Goal: Navigation & Orientation: Find specific page/section

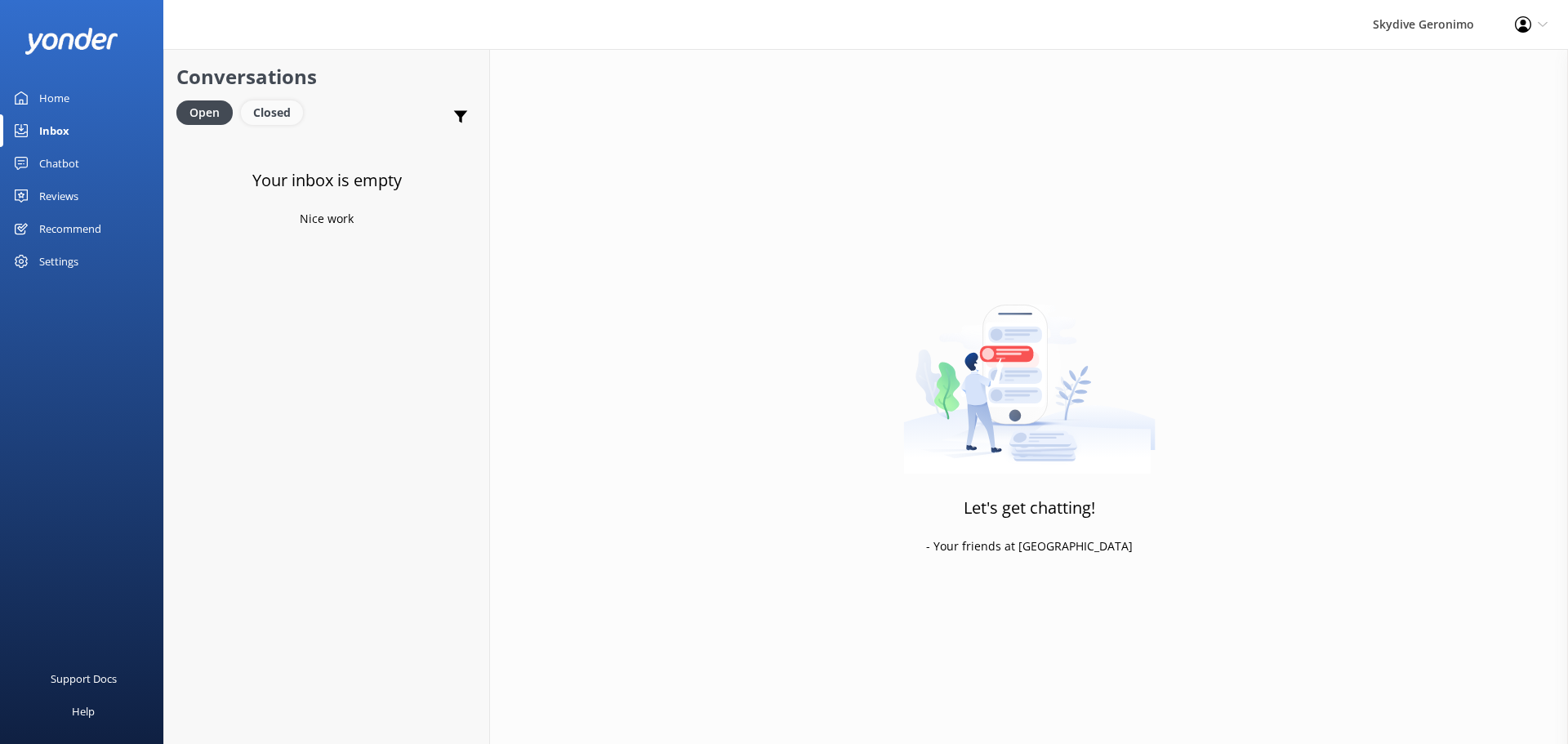
click at [260, 111] on div "Closed" at bounding box center [272, 113] width 62 height 24
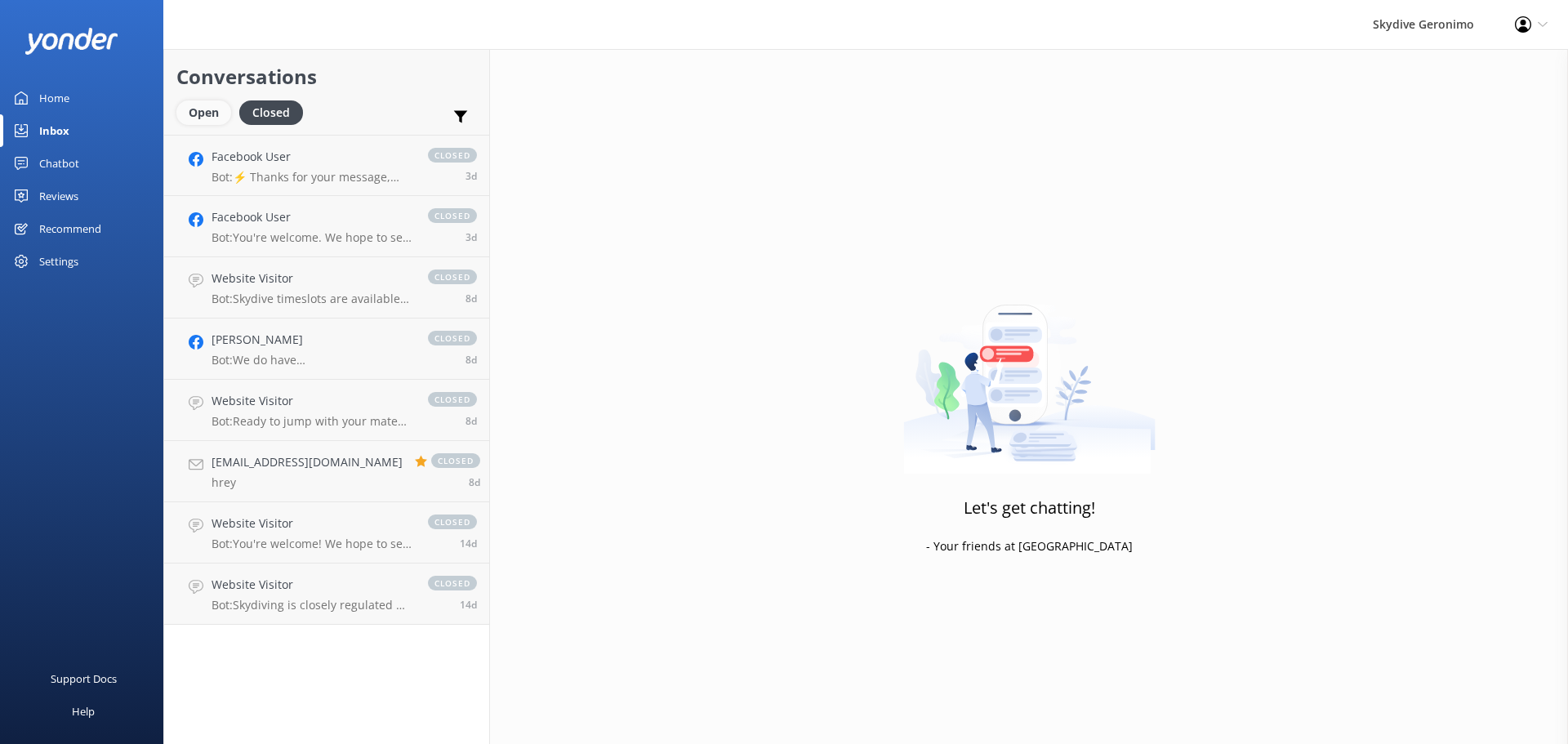
click at [201, 114] on div "Open" at bounding box center [204, 113] width 54 height 24
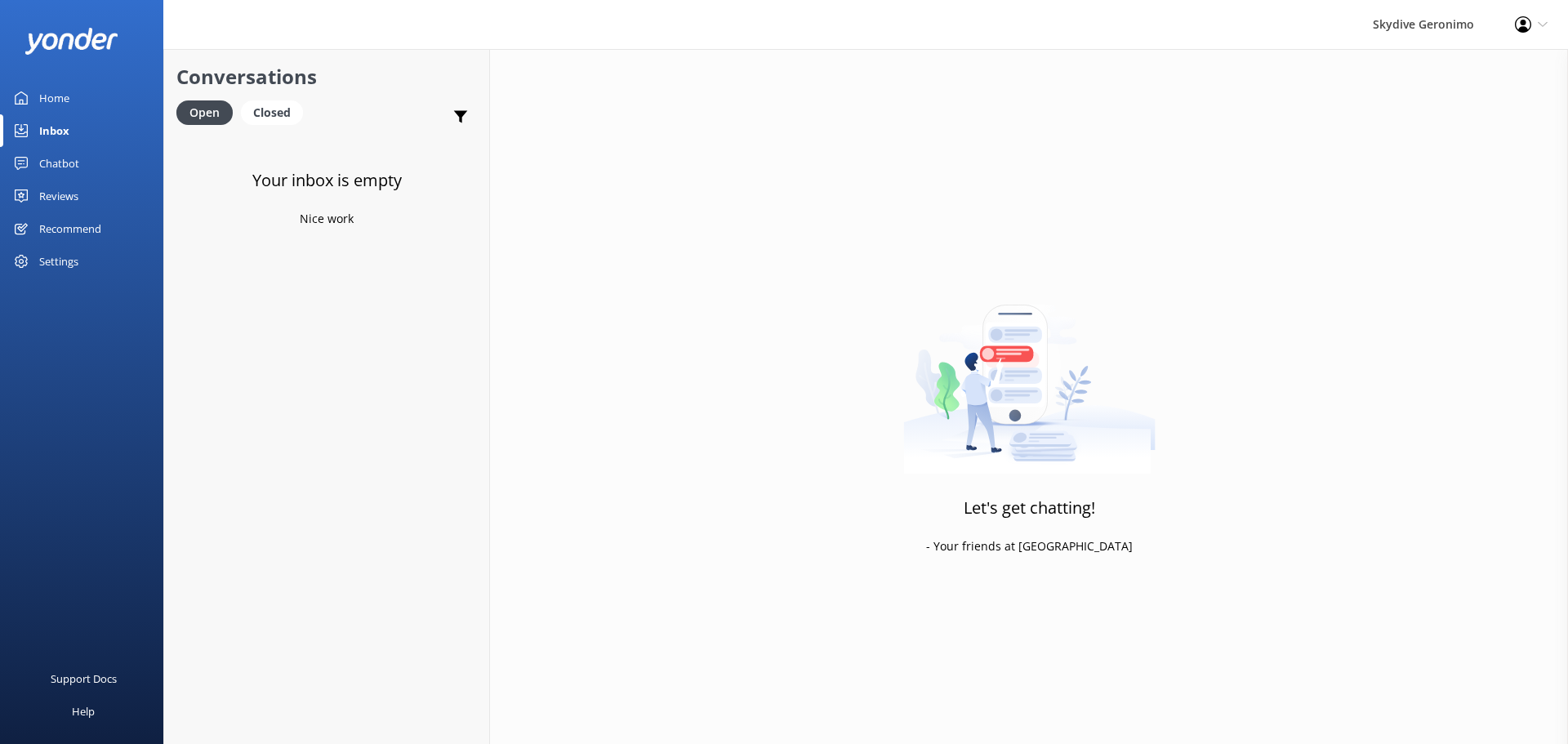
click at [69, 108] on link "Home" at bounding box center [82, 98] width 163 height 33
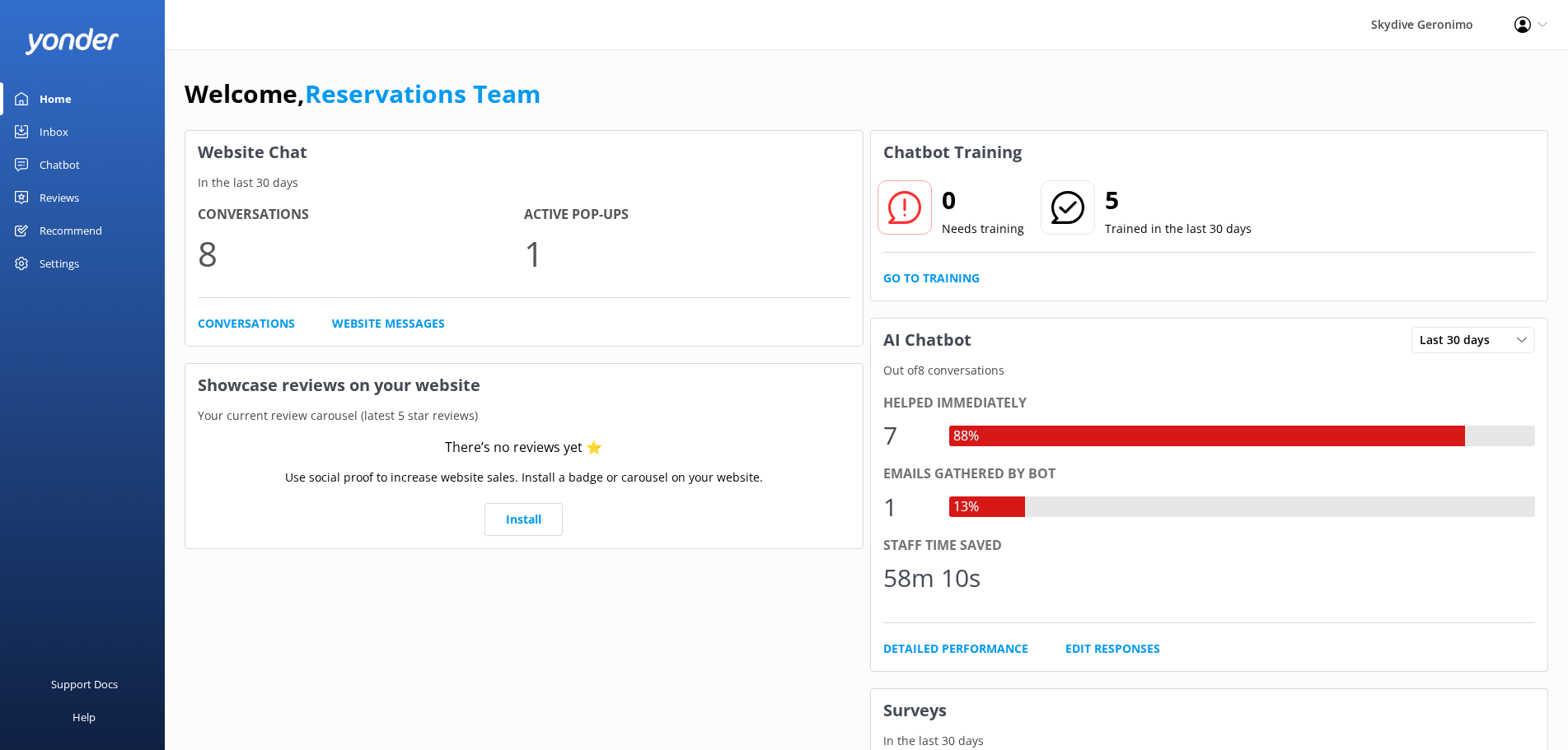
drag, startPoint x: 68, startPoint y: 104, endPoint x: 534, endPoint y: 249, distance: 488.0
click at [534, 249] on p "1" at bounding box center [687, 253] width 326 height 55
